Goal: Understand site structure: Understand site structure

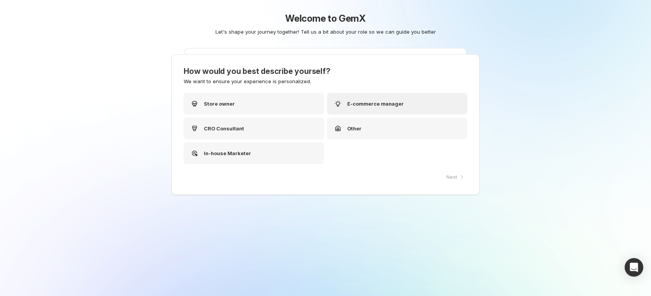
click at [354, 105] on p "E-commerce manager" at bounding box center [375, 104] width 57 height 8
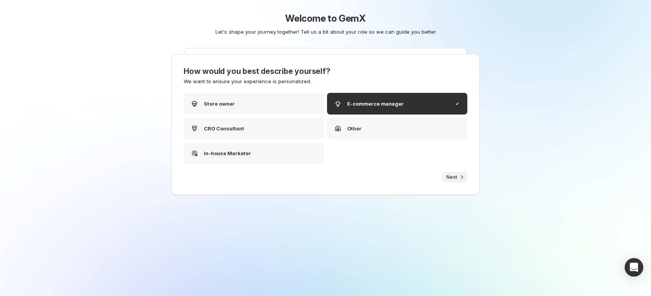
click at [447, 173] on button "Next" at bounding box center [455, 177] width 26 height 11
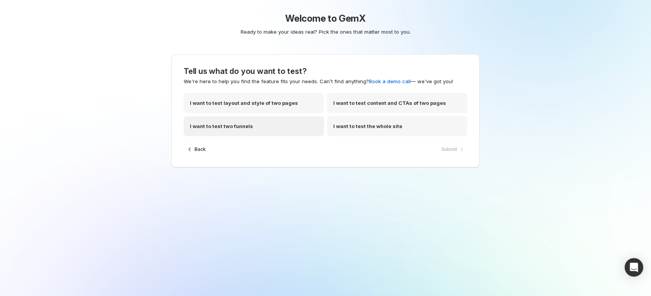
drag, startPoint x: 284, startPoint y: 122, endPoint x: 290, endPoint y: 121, distance: 6.2
click at [284, 122] on div "I want to test two funnels" at bounding box center [254, 126] width 140 height 20
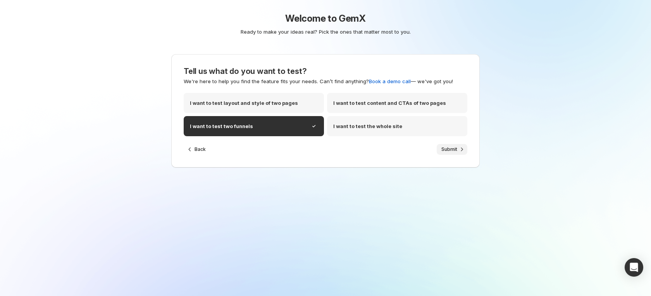
click at [441, 152] on span "Submit" at bounding box center [449, 149] width 16 height 6
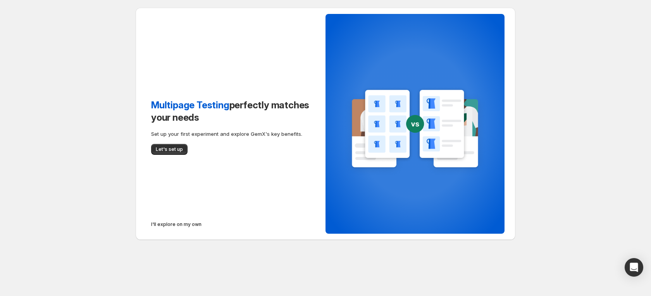
click at [170, 225] on span "I'll explore on my own" at bounding box center [176, 225] width 50 height 6
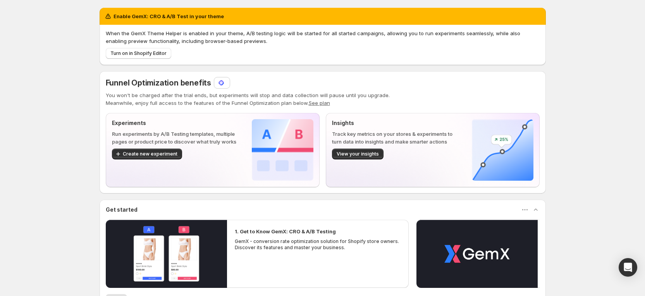
click at [222, 79] on img at bounding box center [221, 83] width 8 height 8
click at [221, 83] on img at bounding box center [221, 83] width 8 height 8
